Goal: Task Accomplishment & Management: Use online tool/utility

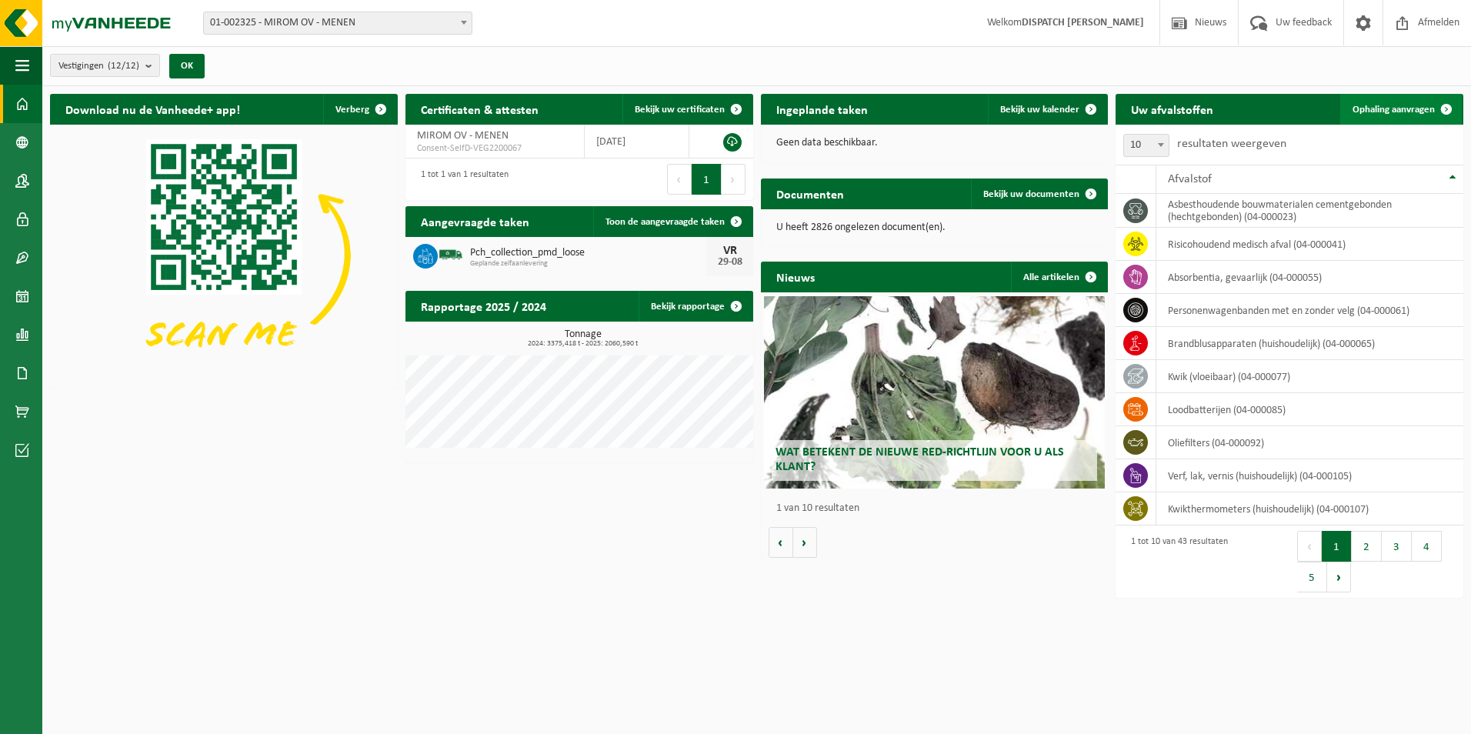
click at [1399, 117] on link "Ophaling aanvragen" at bounding box center [1401, 109] width 122 height 31
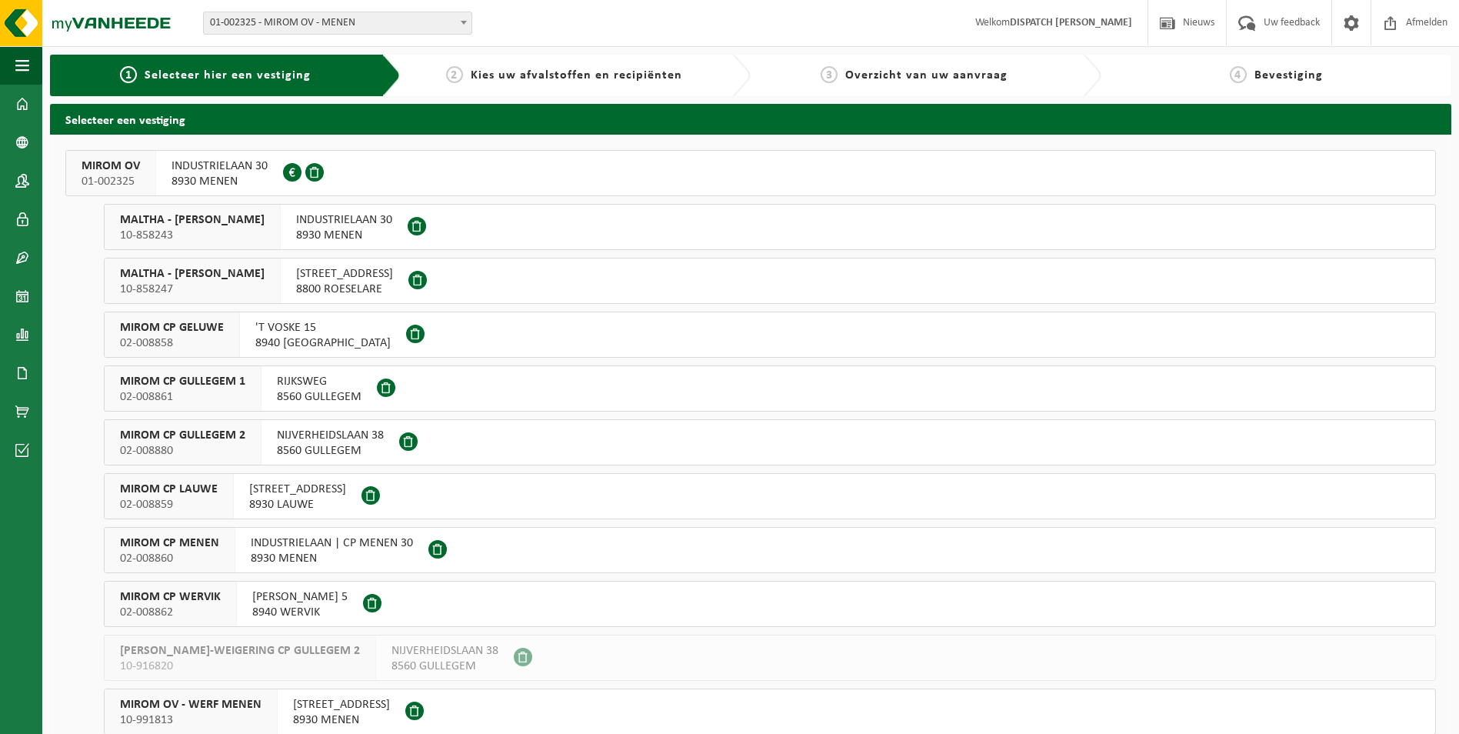
click at [178, 552] on span "02-008860" at bounding box center [169, 558] width 99 height 15
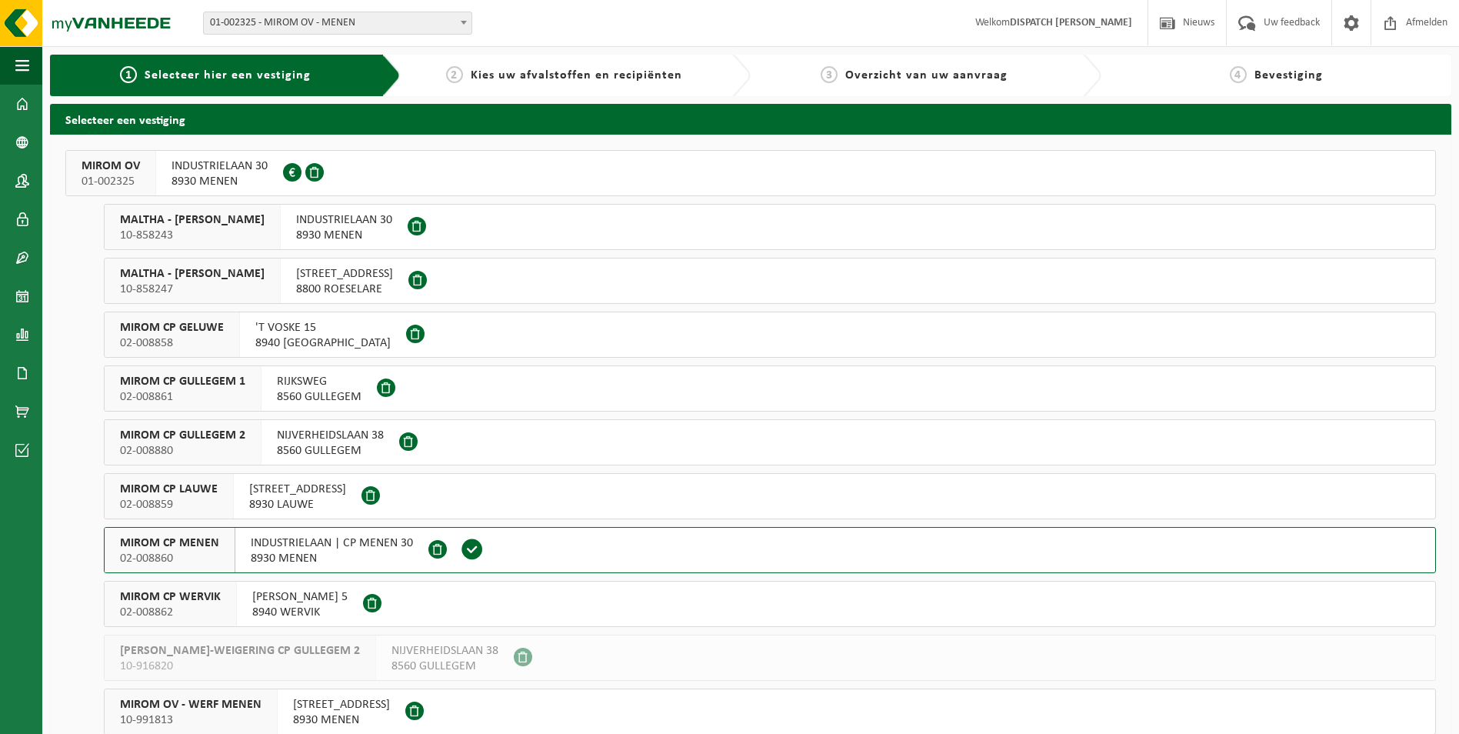
click at [178, 552] on span "02-008860" at bounding box center [169, 558] width 99 height 15
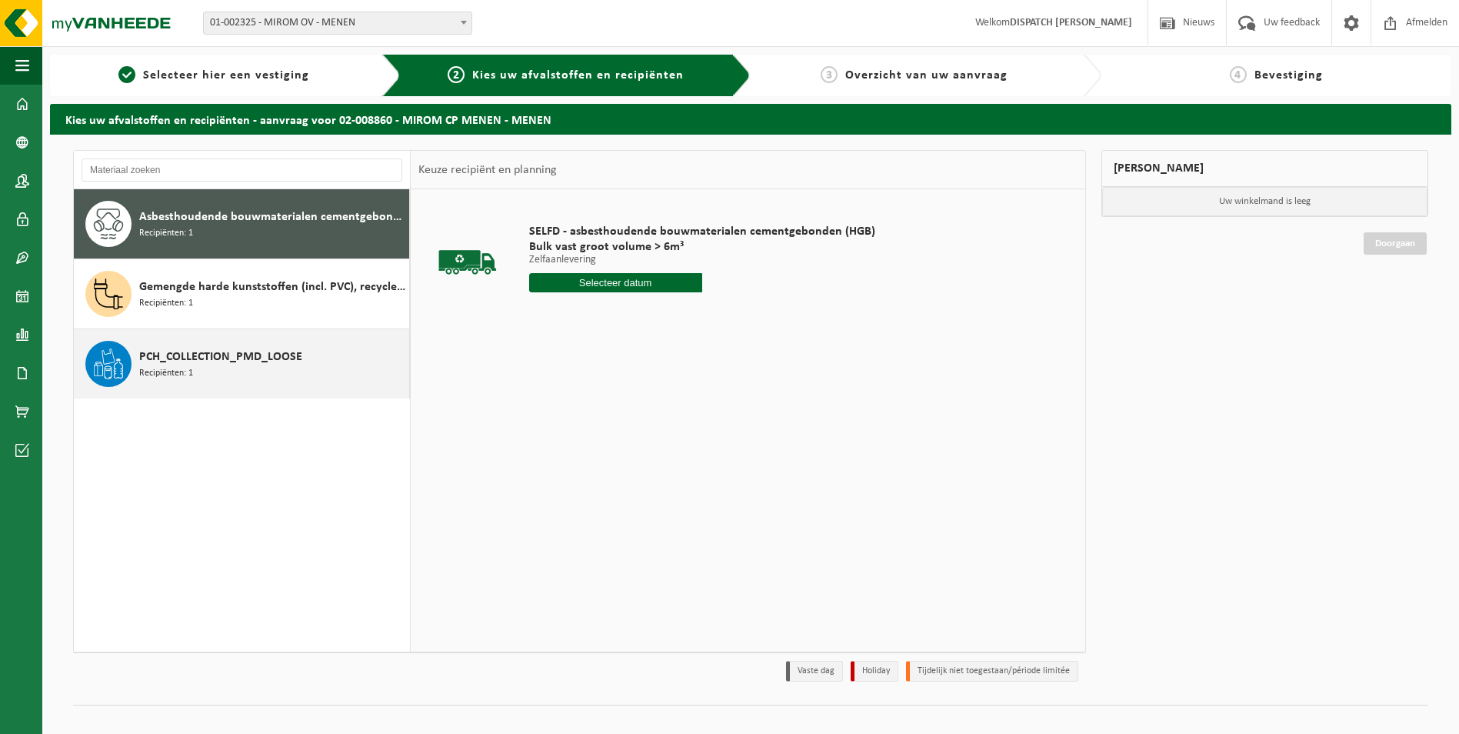
click at [196, 355] on span "PCH_COLLECTION_PMD_LOOSE" at bounding box center [220, 357] width 163 height 18
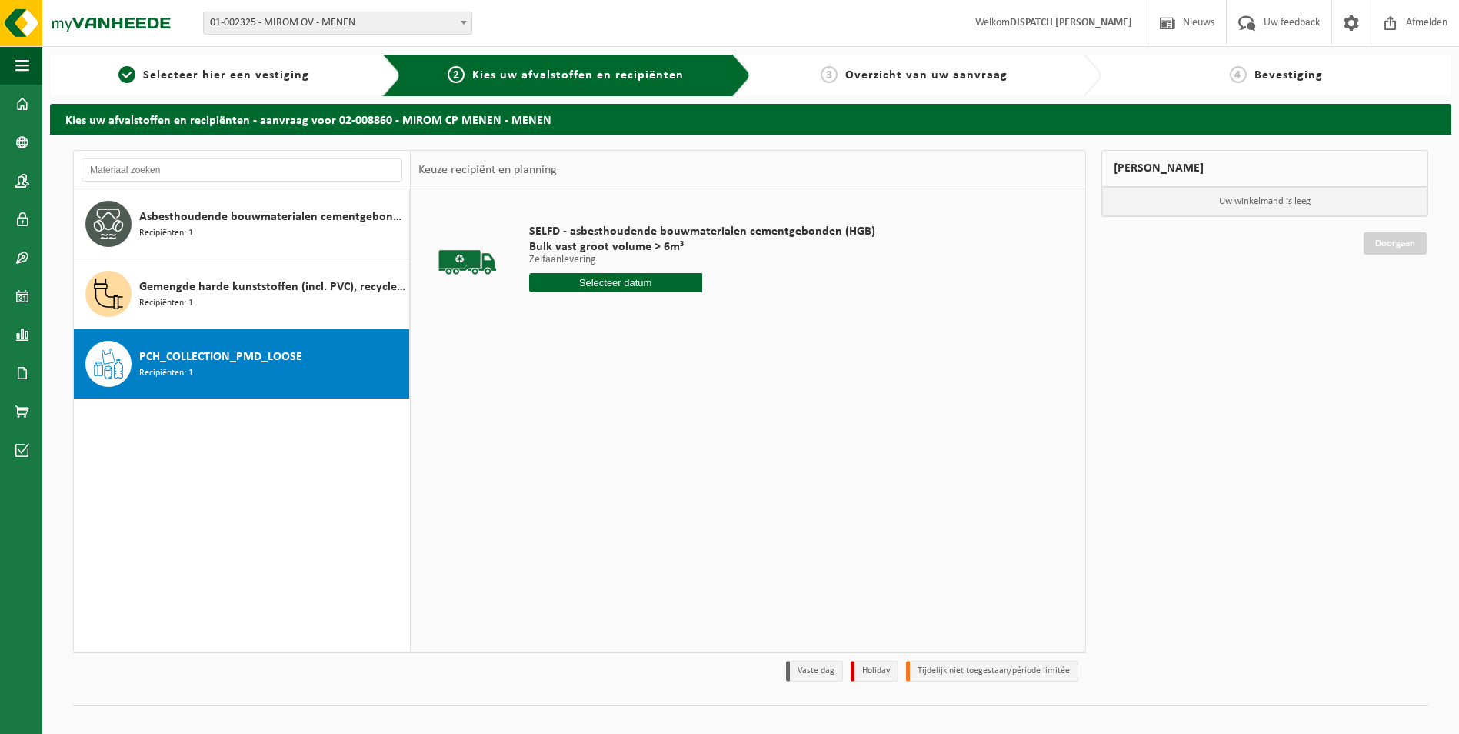
click at [196, 355] on span "PCH_COLLECTION_PMD_LOOSE" at bounding box center [220, 357] width 163 height 18
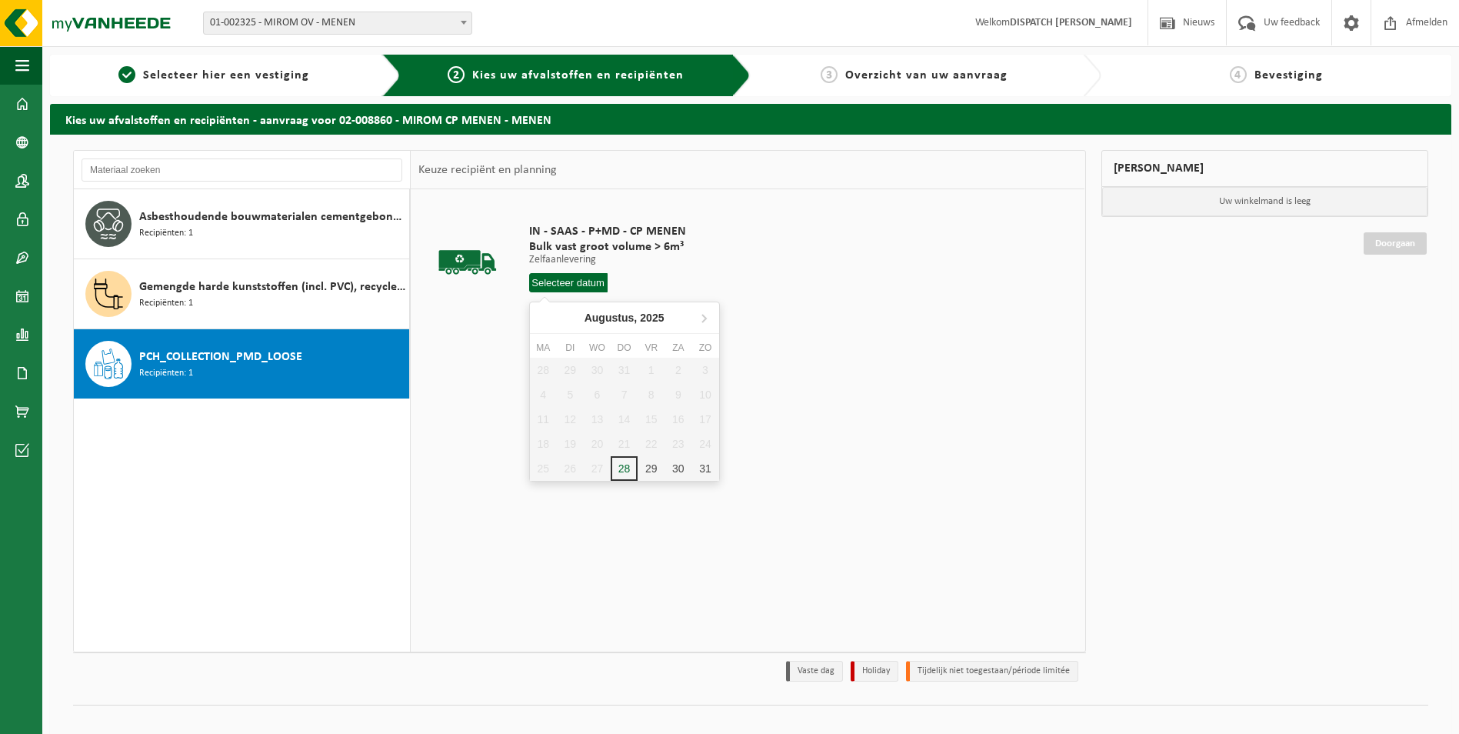
click at [558, 286] on input "text" at bounding box center [568, 282] width 78 height 19
click at [645, 471] on div "29" at bounding box center [651, 468] width 27 height 25
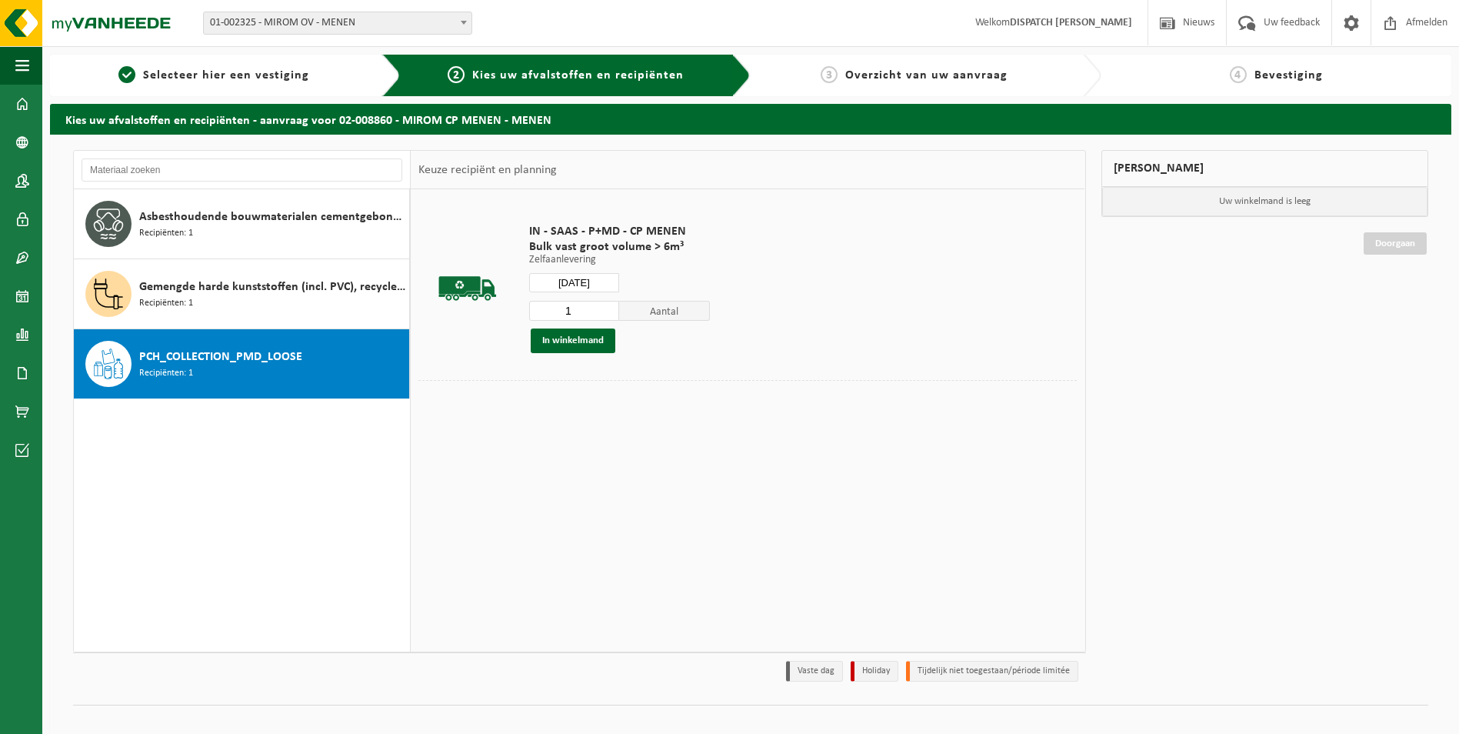
type input "Van [DATE]"
click at [572, 344] on button "In winkelmand" at bounding box center [573, 340] width 85 height 25
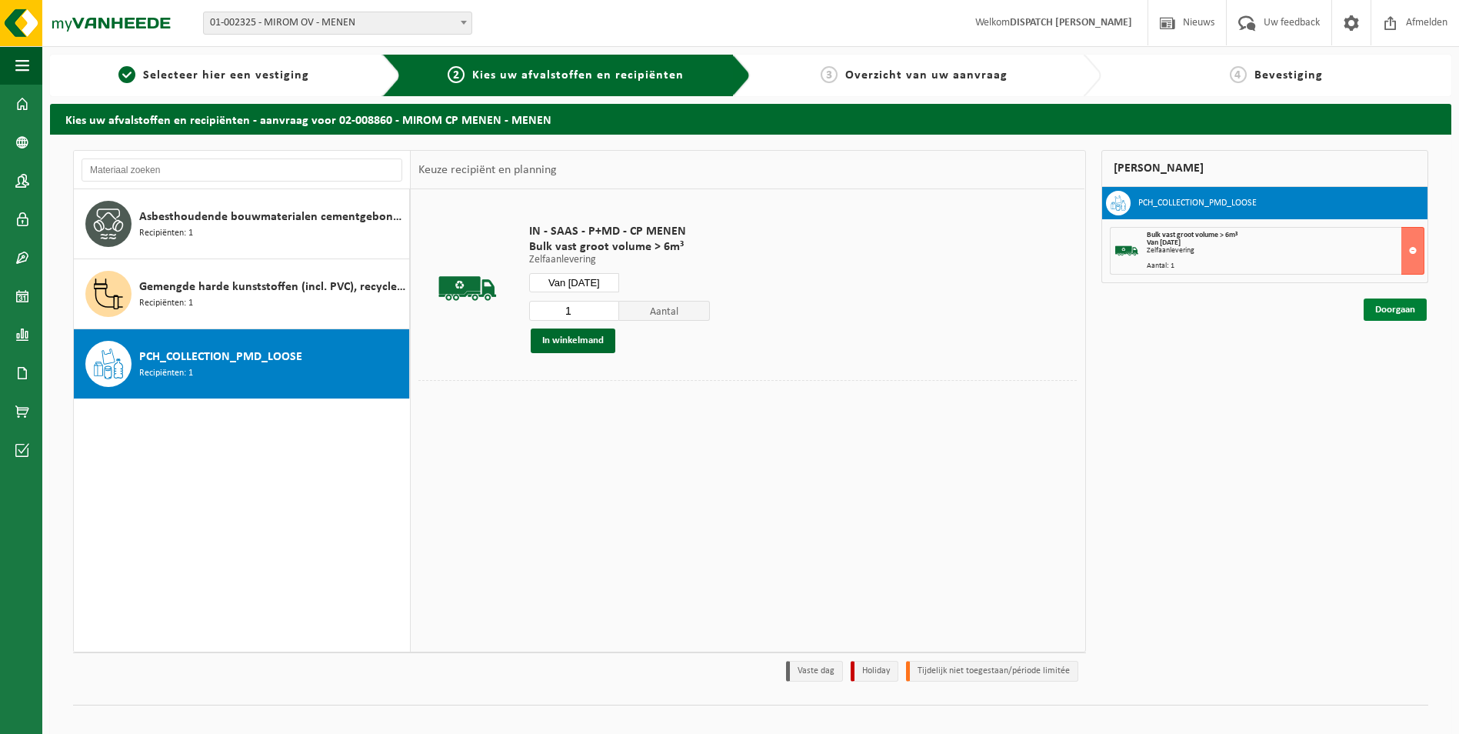
click at [1393, 309] on link "Doorgaan" at bounding box center [1395, 309] width 63 height 22
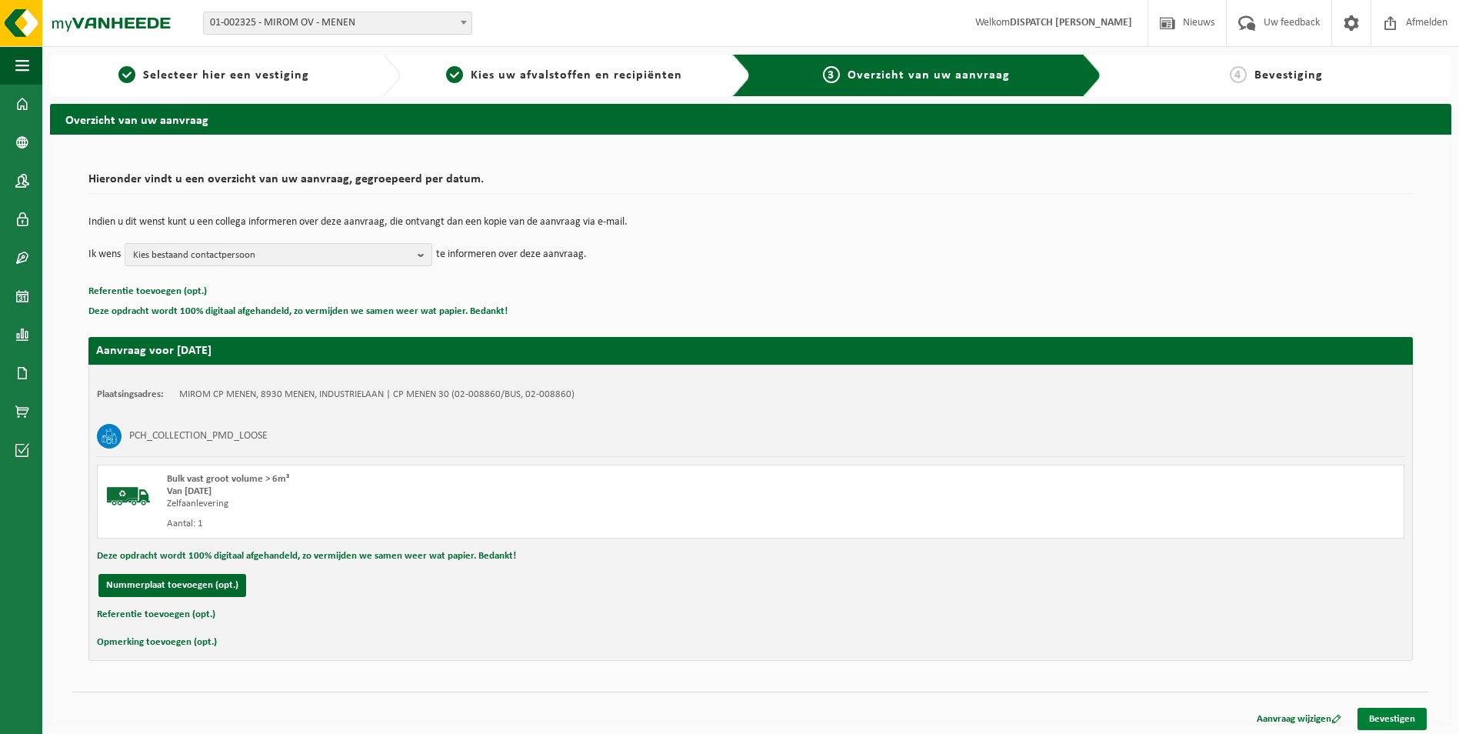
click at [1410, 712] on link "Bevestigen" at bounding box center [1392, 719] width 69 height 22
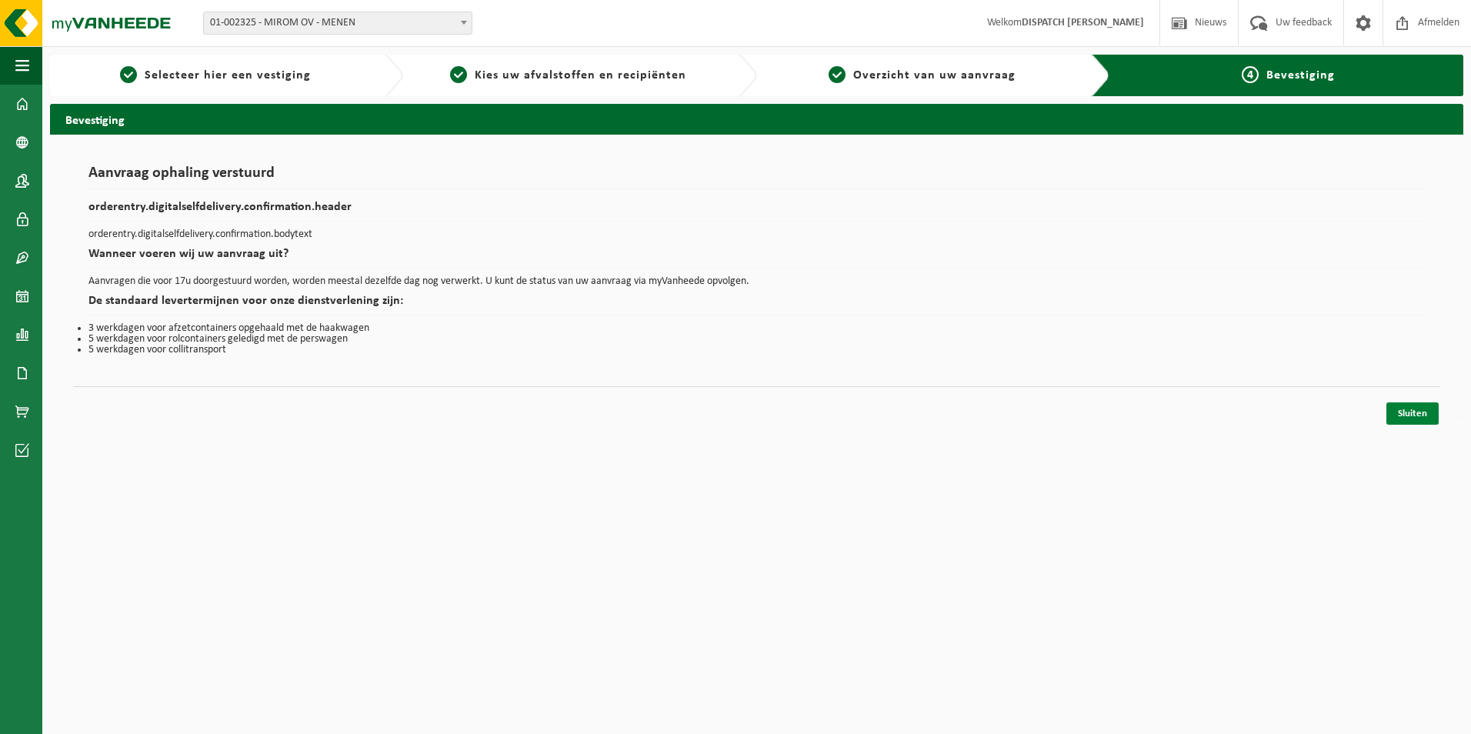
click at [1424, 418] on link "Sluiten" at bounding box center [1412, 413] width 52 height 22
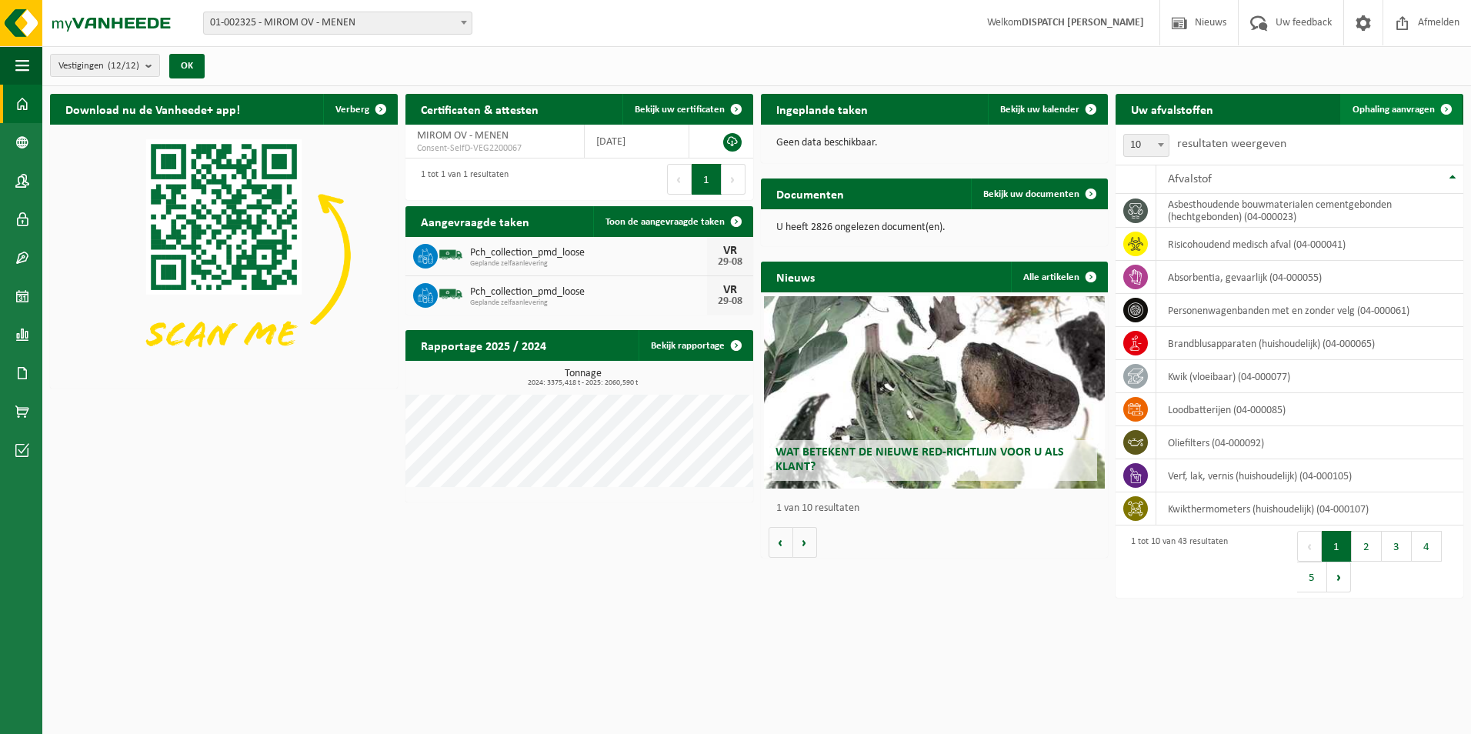
click at [1362, 98] on link "Ophaling aanvragen" at bounding box center [1401, 109] width 122 height 31
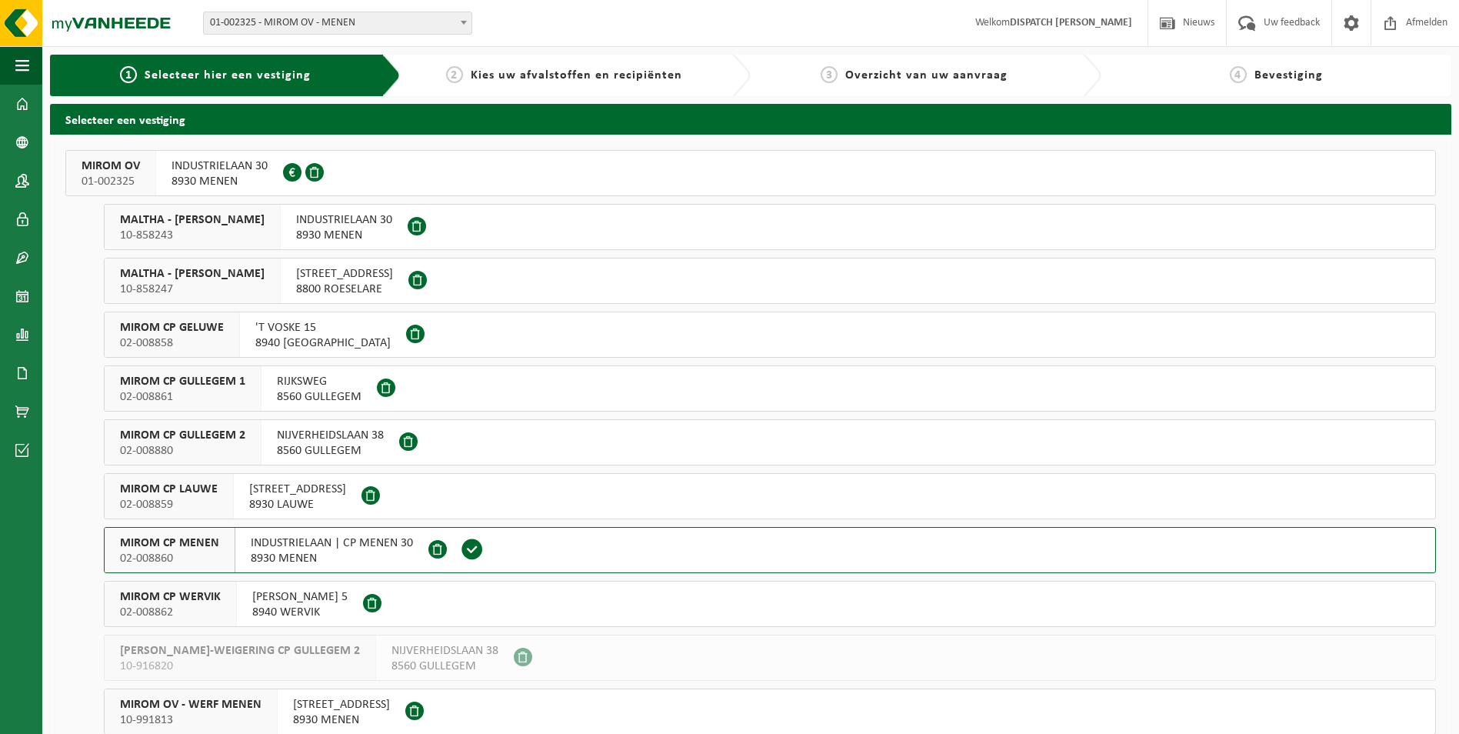
click at [177, 495] on span "MIROM CP LAUWE" at bounding box center [169, 488] width 98 height 15
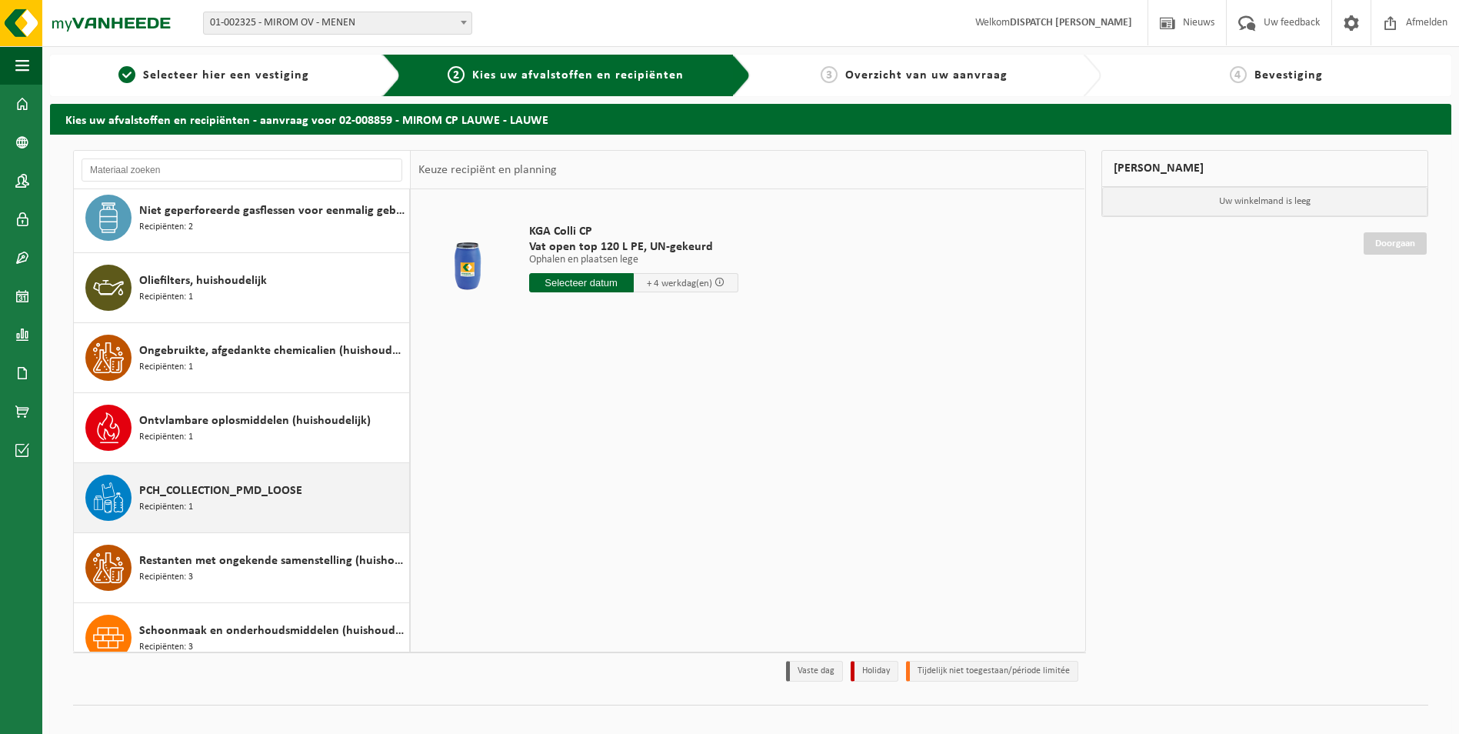
click at [198, 491] on span "PCH_COLLECTION_PMD_LOOSE" at bounding box center [220, 490] width 163 height 18
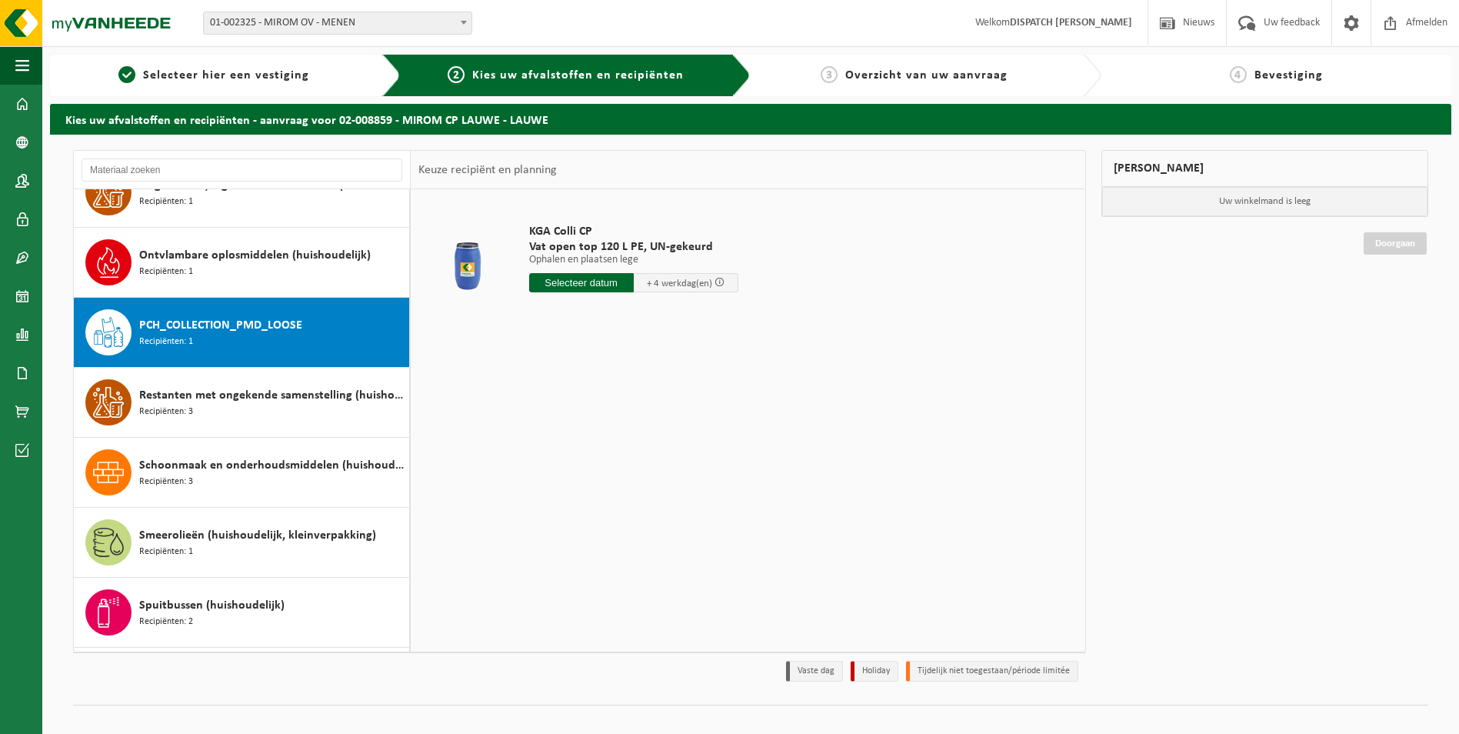
click at [198, 491] on div "Absorbentia, gevaarlijk Recipiënten: 1 Analoge röntgenfoto’s en nitraatfilms (h…" at bounding box center [242, 420] width 337 height 462
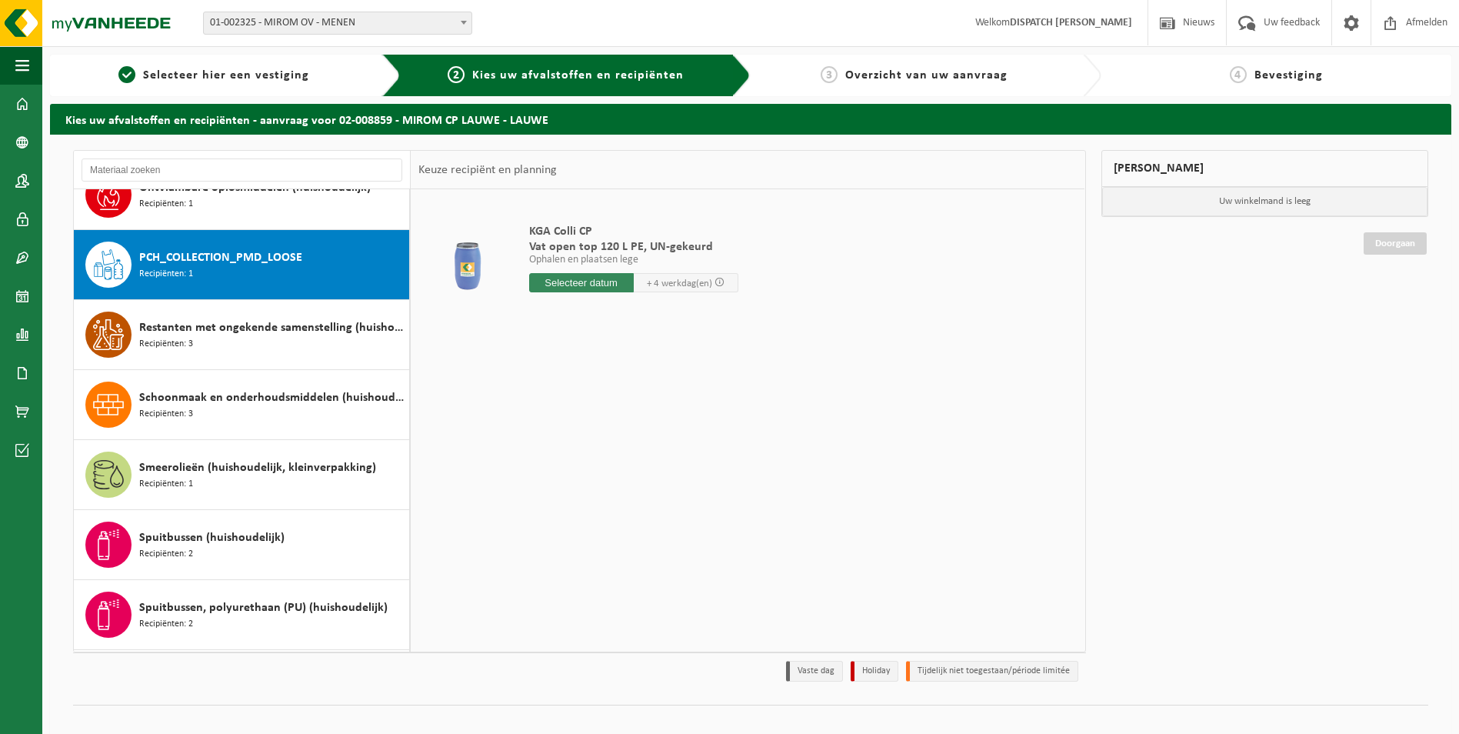
scroll to position [1120, 0]
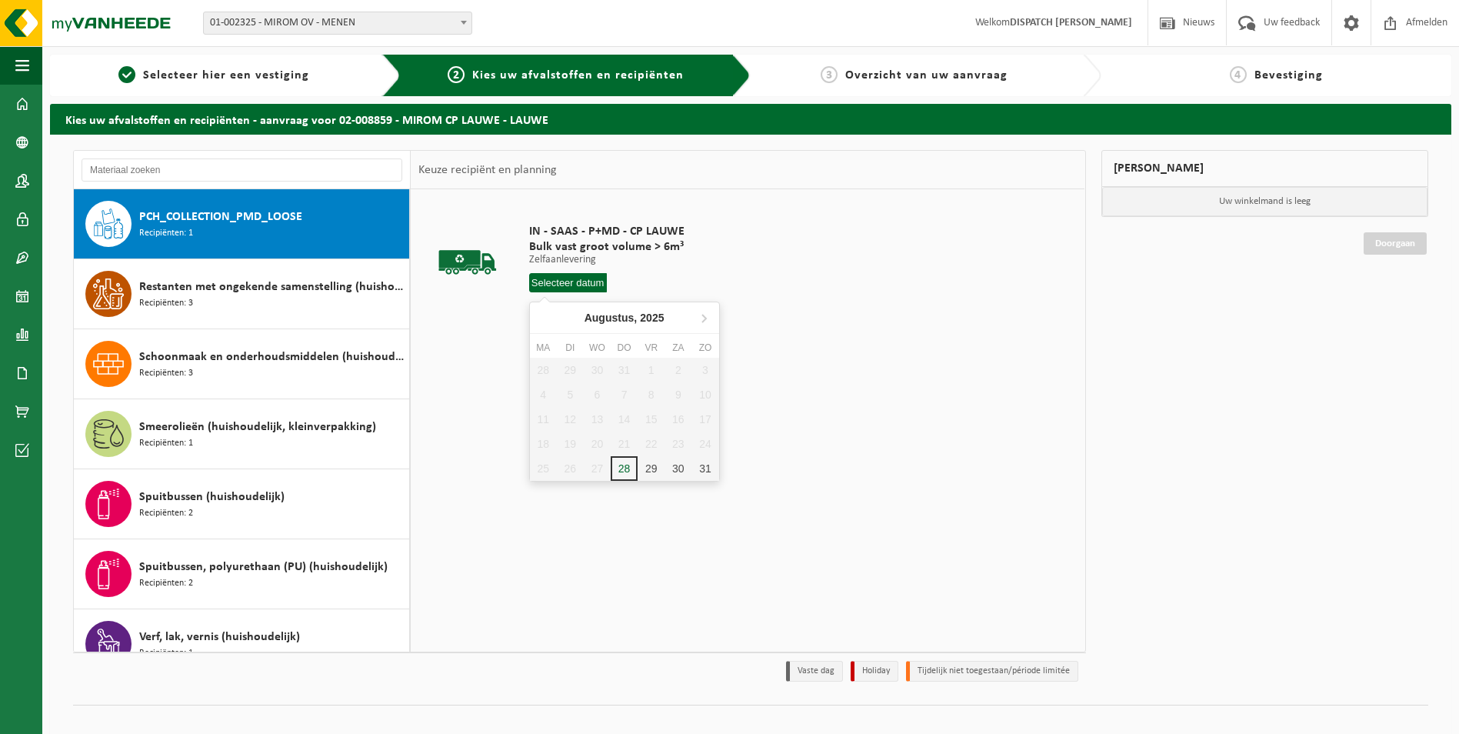
click at [566, 281] on input "text" at bounding box center [568, 282] width 78 height 19
click at [642, 471] on div "29" at bounding box center [651, 468] width 27 height 25
type input "Van 2025-08-29"
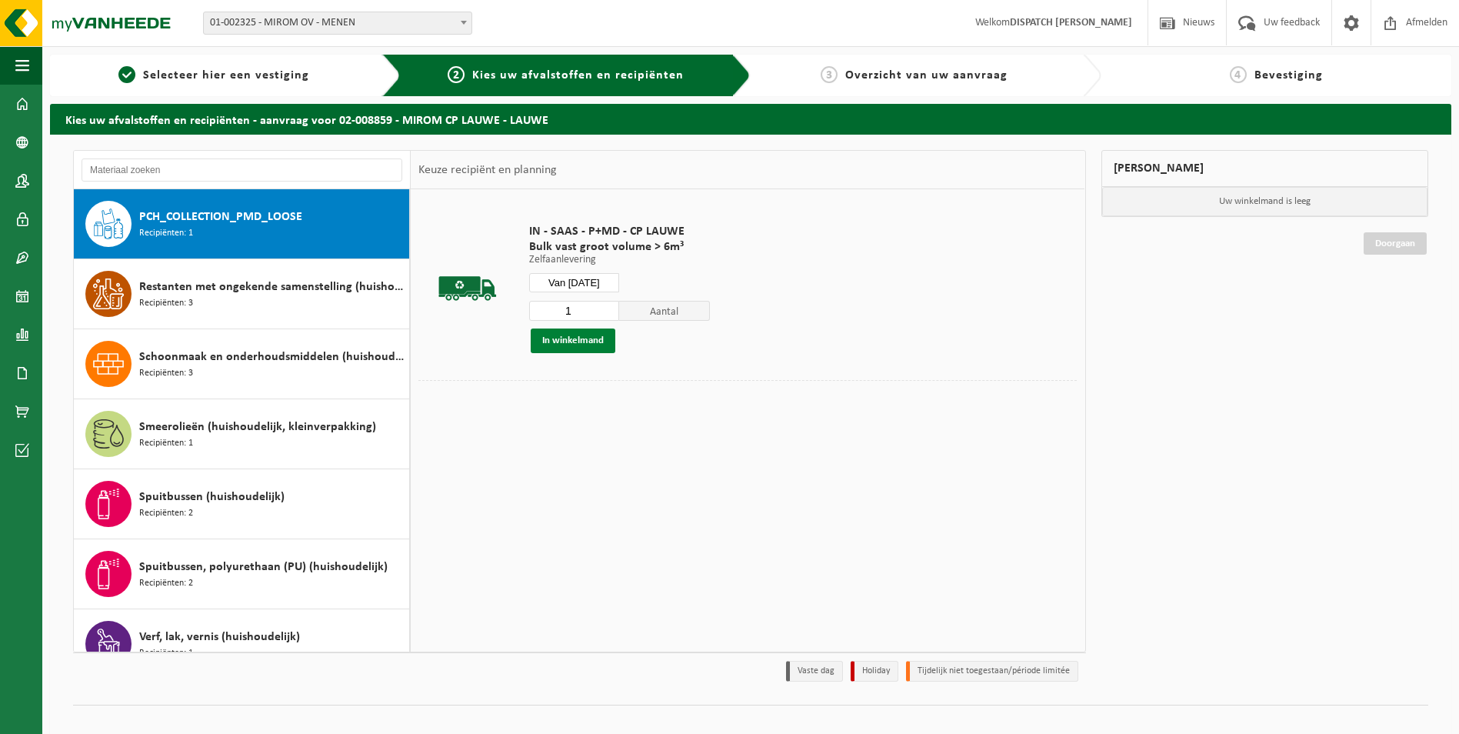
click at [588, 337] on button "In winkelmand" at bounding box center [573, 340] width 85 height 25
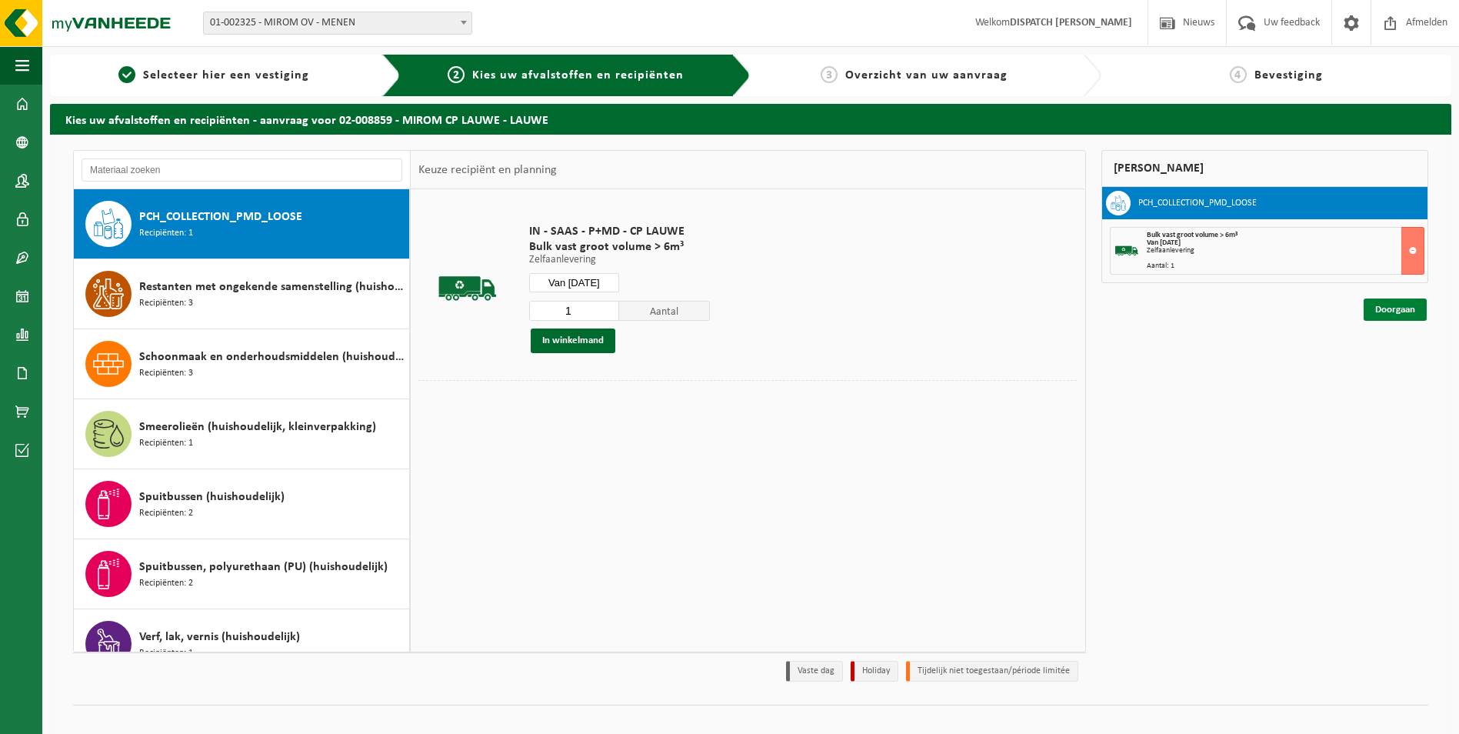
click at [1380, 317] on link "Doorgaan" at bounding box center [1395, 309] width 63 height 22
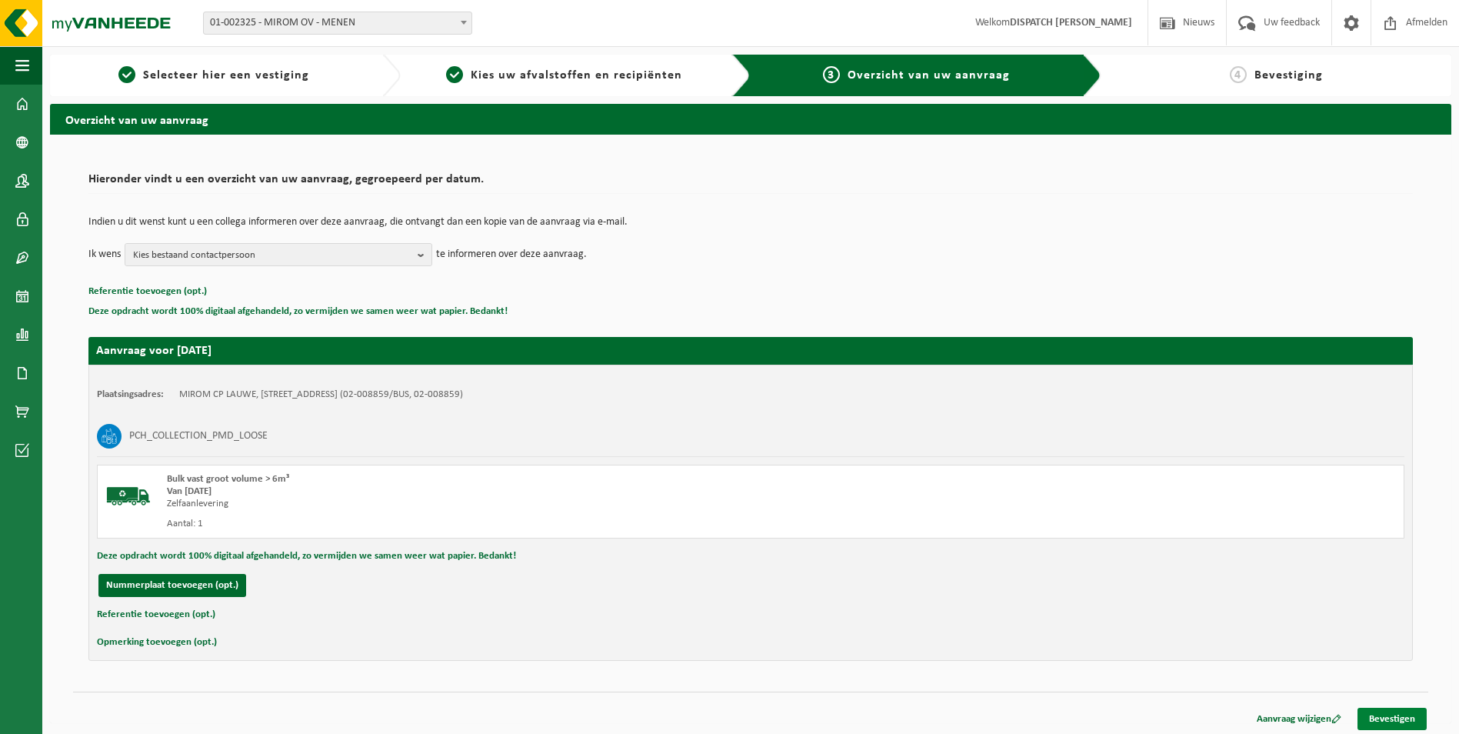
click at [1389, 718] on link "Bevestigen" at bounding box center [1392, 719] width 69 height 22
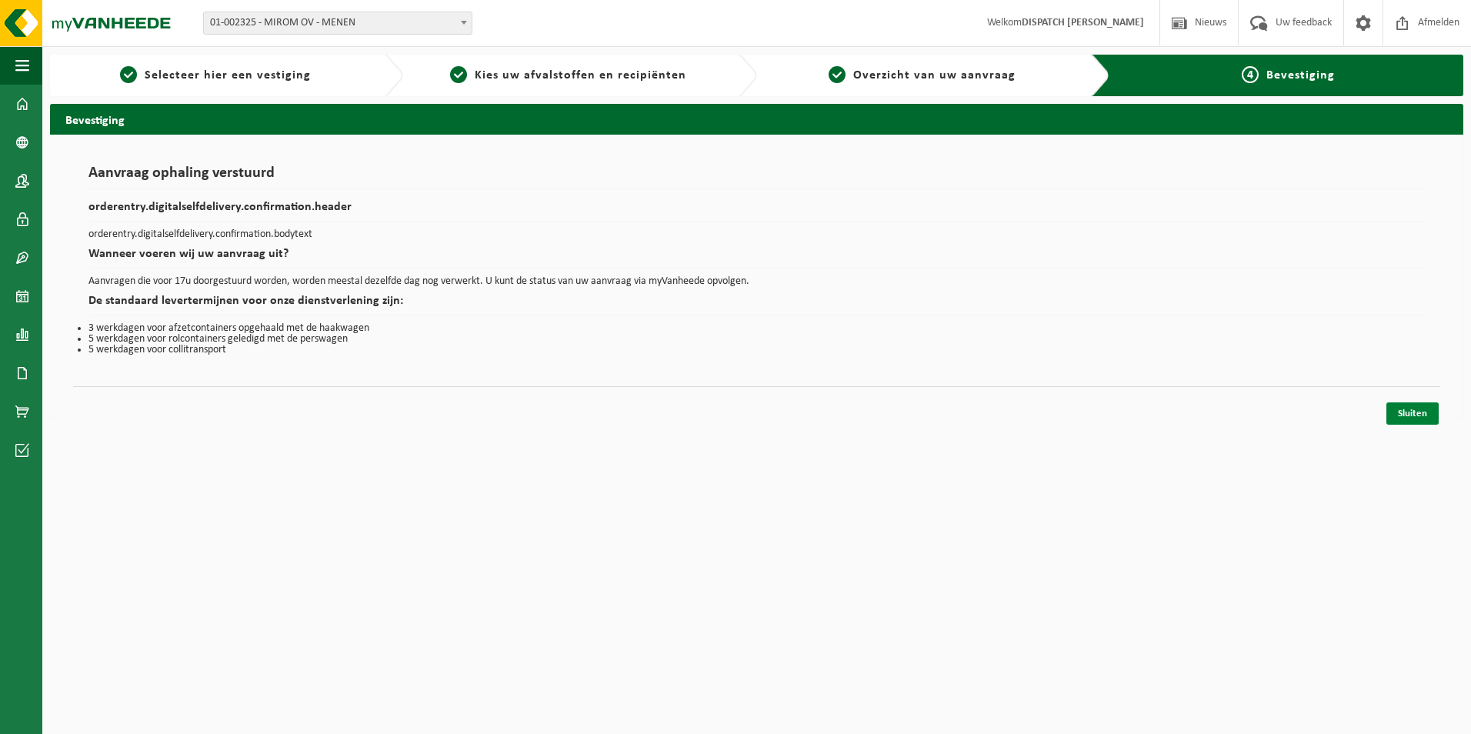
click at [1412, 411] on link "Sluiten" at bounding box center [1412, 413] width 52 height 22
